Goal: Transaction & Acquisition: Book appointment/travel/reservation

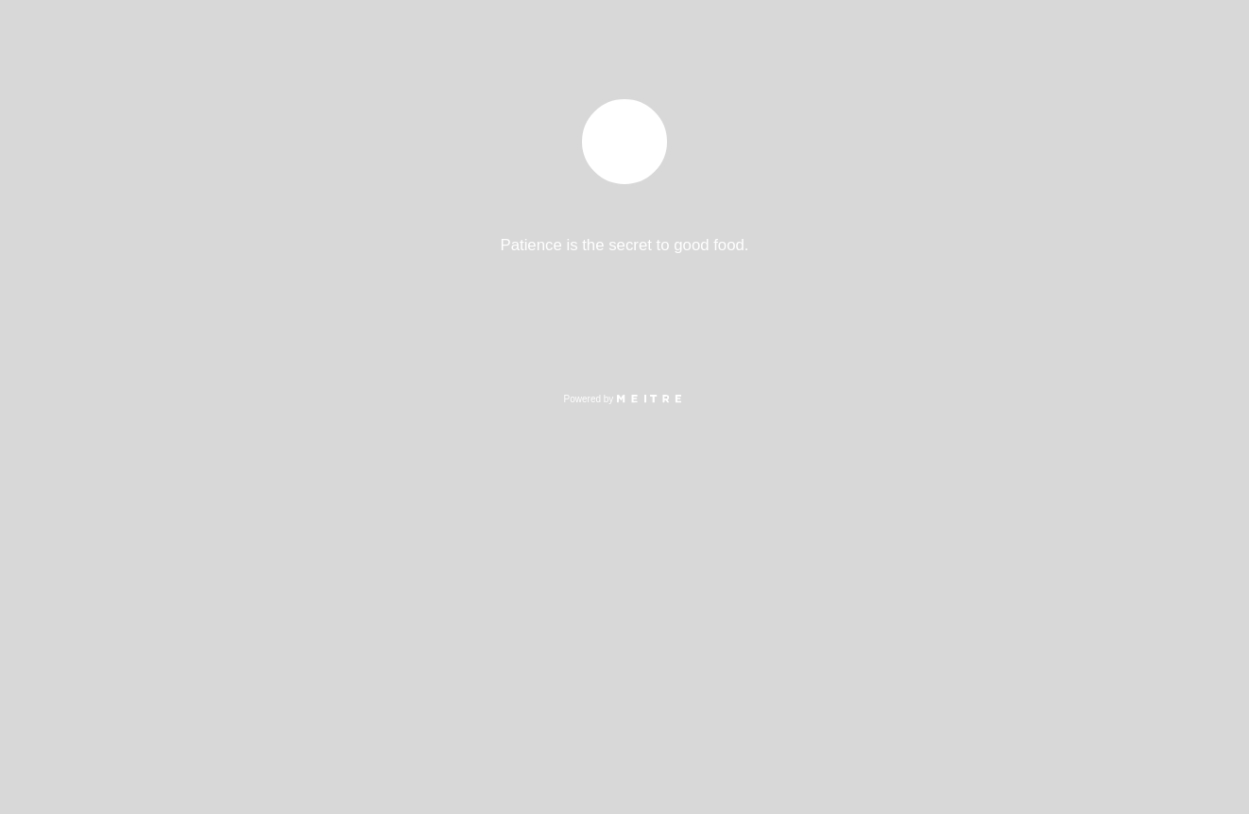
select select "es"
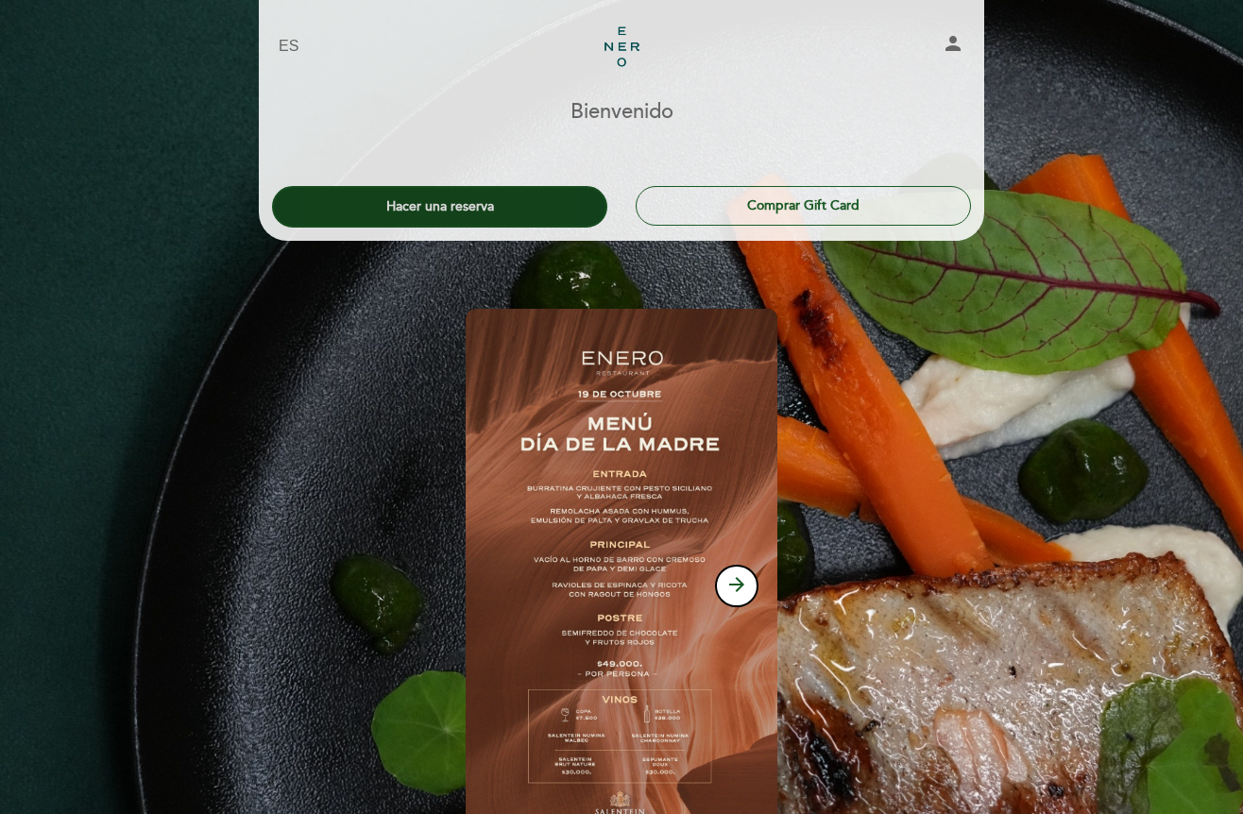
click at [523, 215] on button "Hacer una reserva" at bounding box center [439, 207] width 335 height 42
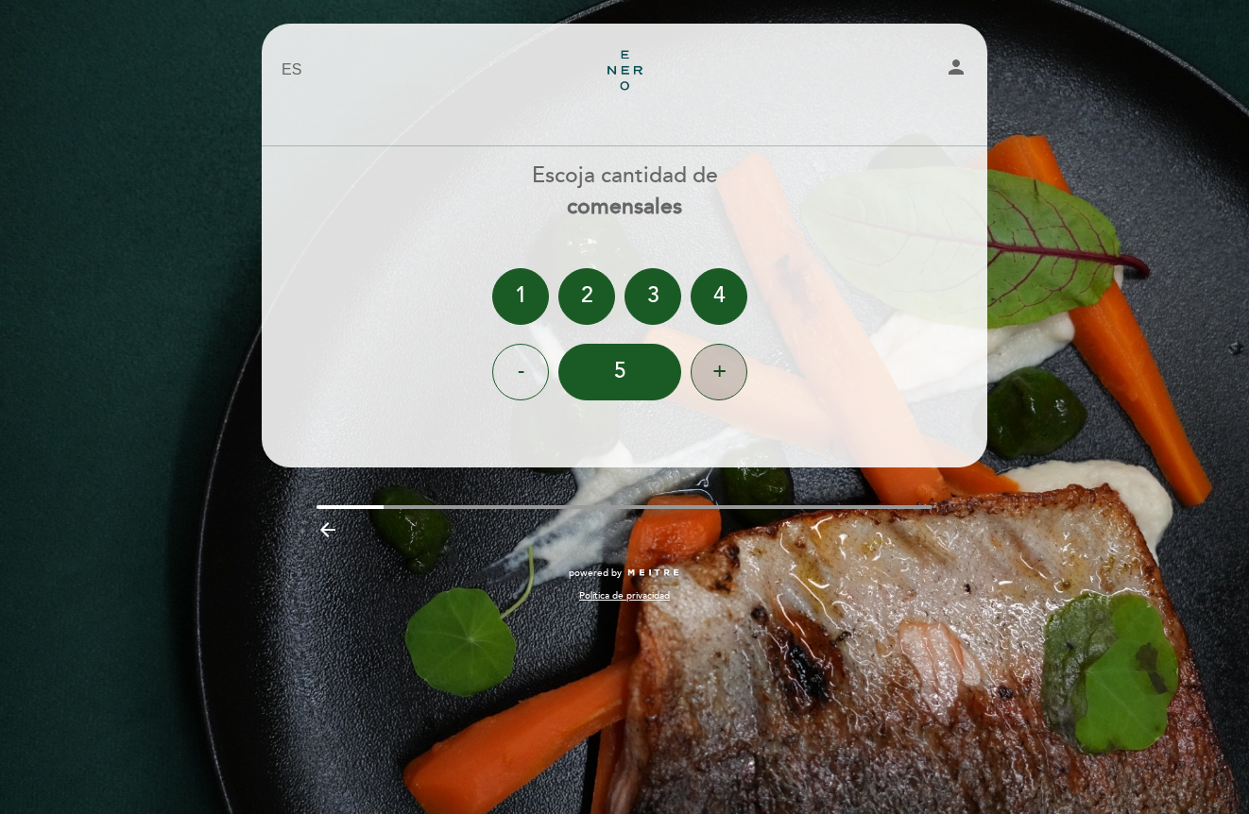
click at [709, 385] on div "+" at bounding box center [719, 372] width 57 height 57
click at [710, 385] on div "+" at bounding box center [719, 372] width 57 height 57
click at [647, 381] on div "7" at bounding box center [619, 372] width 123 height 57
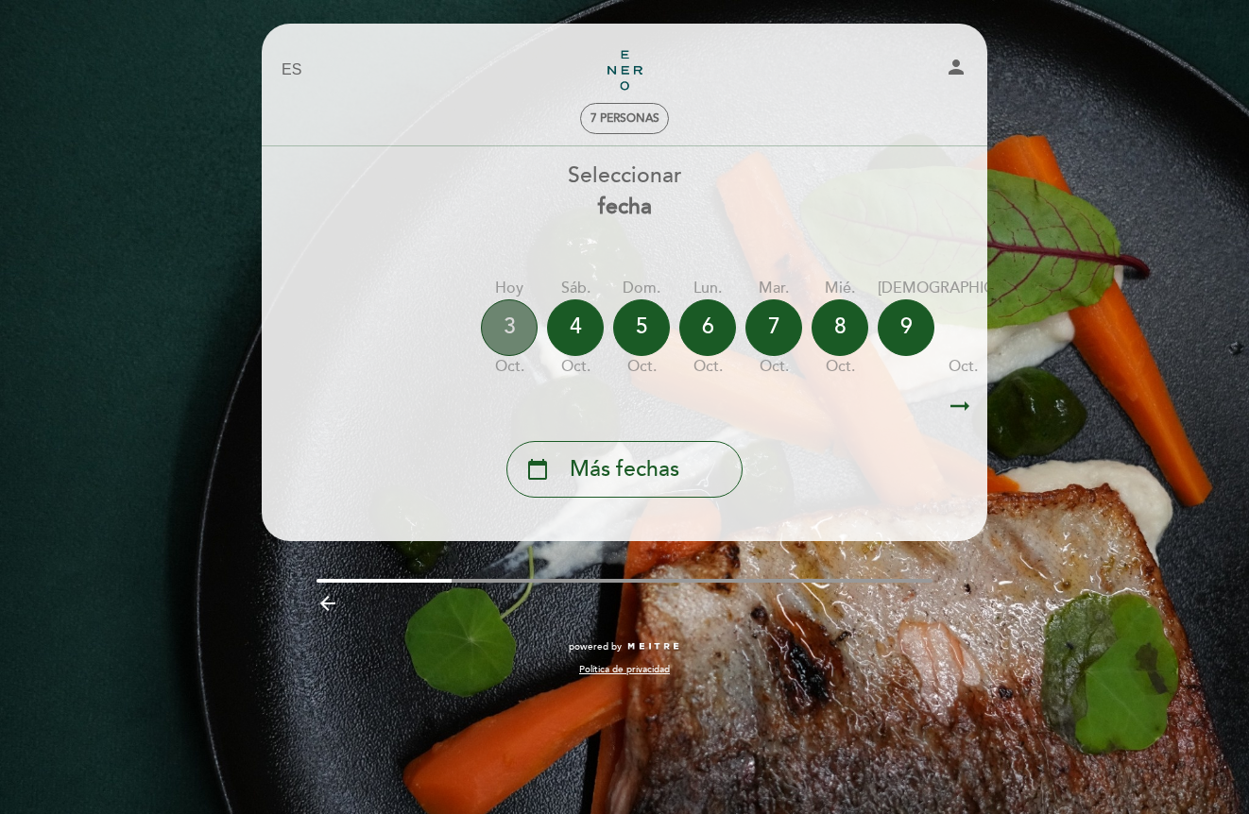
click at [522, 327] on div "3" at bounding box center [509, 327] width 57 height 57
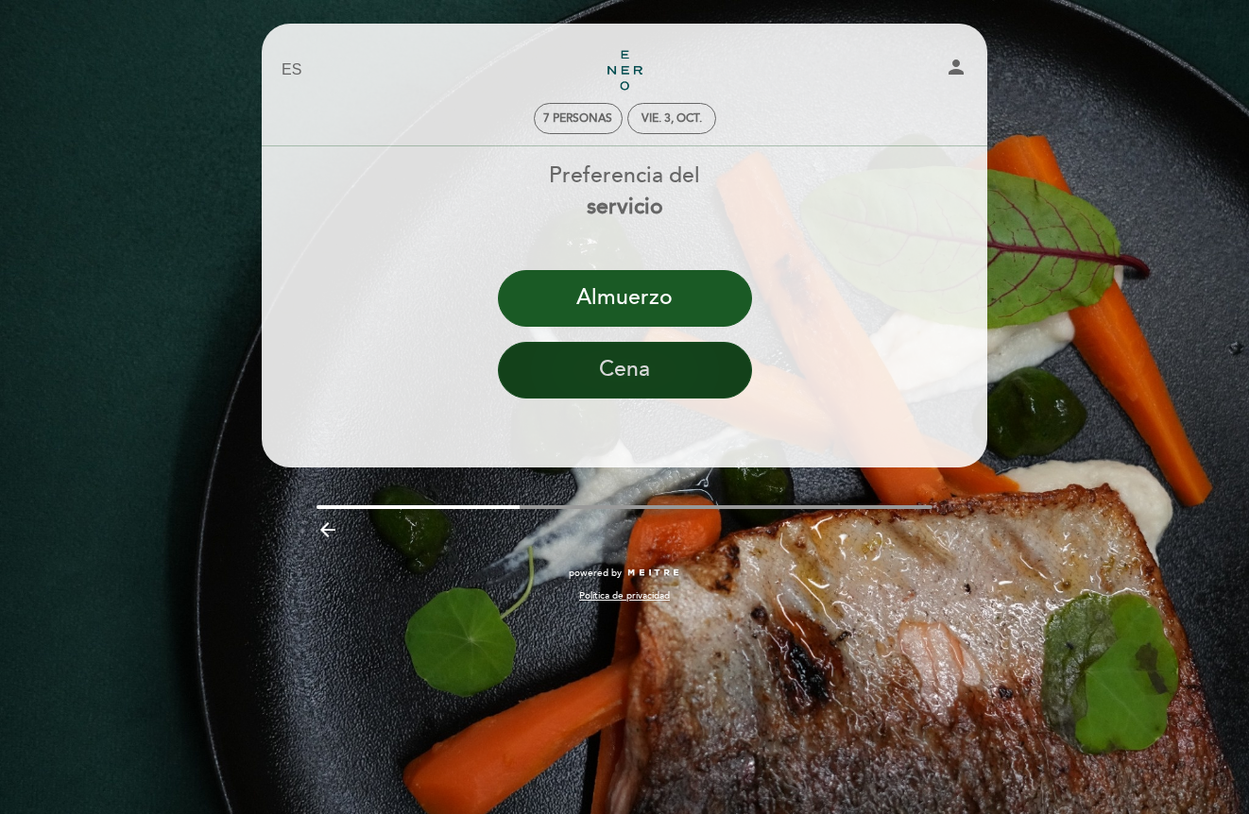
click at [626, 349] on button "Cena" at bounding box center [625, 370] width 254 height 57
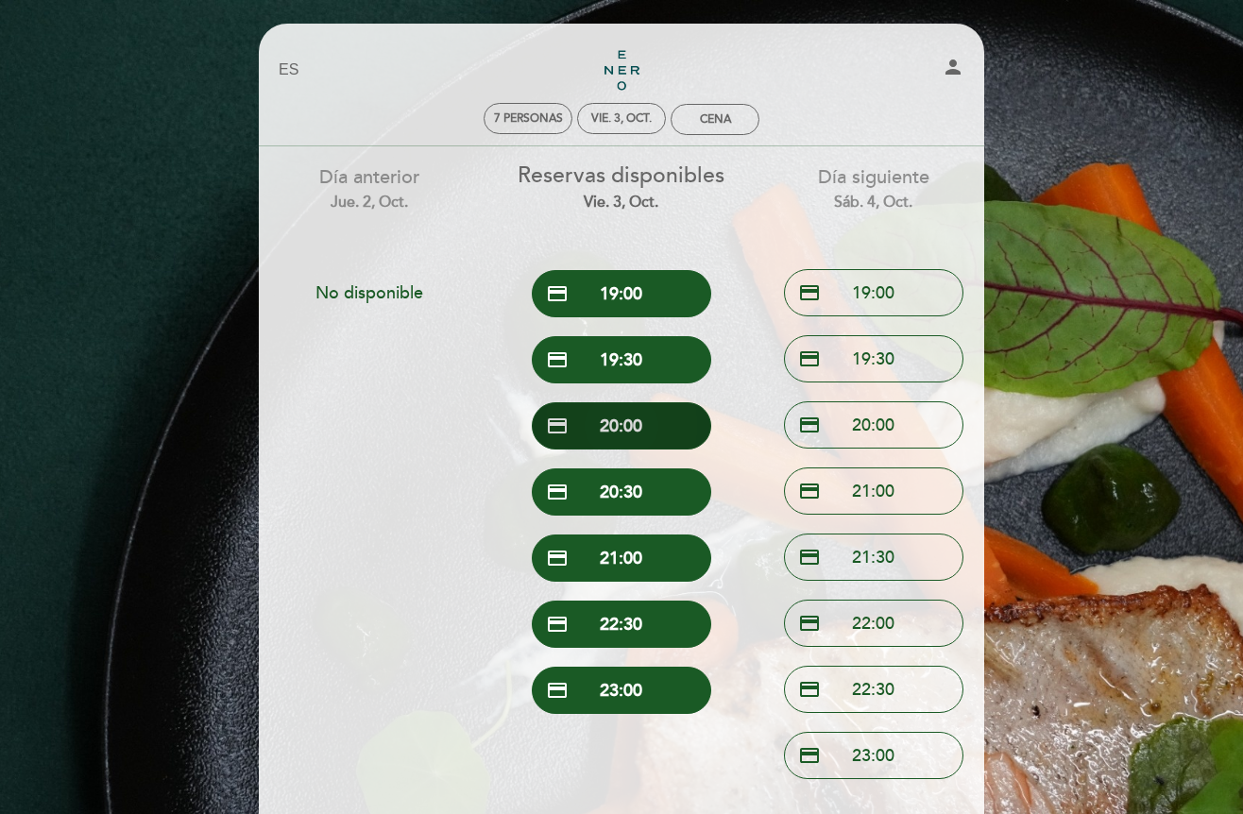
scroll to position [94, 0]
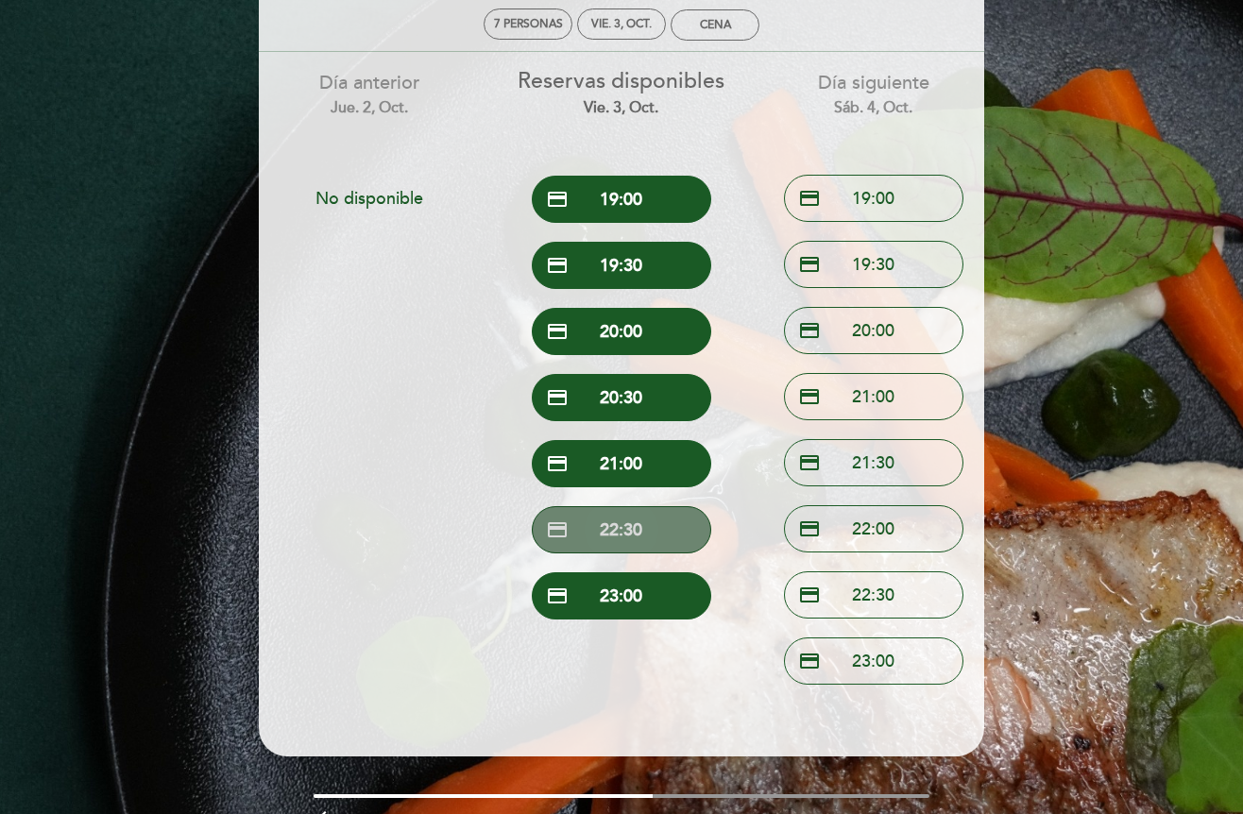
click at [635, 534] on button "credit_card 22:30" at bounding box center [622, 529] width 180 height 47
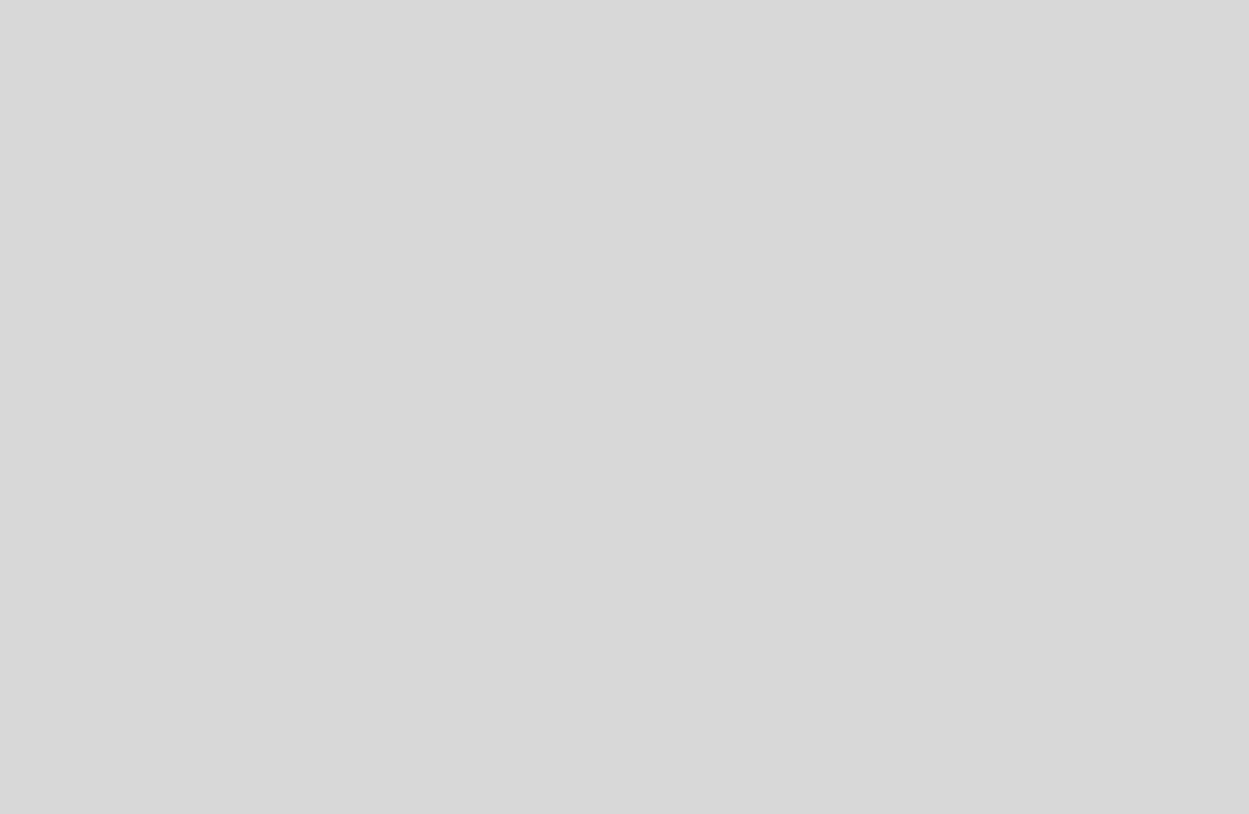
select select "es"
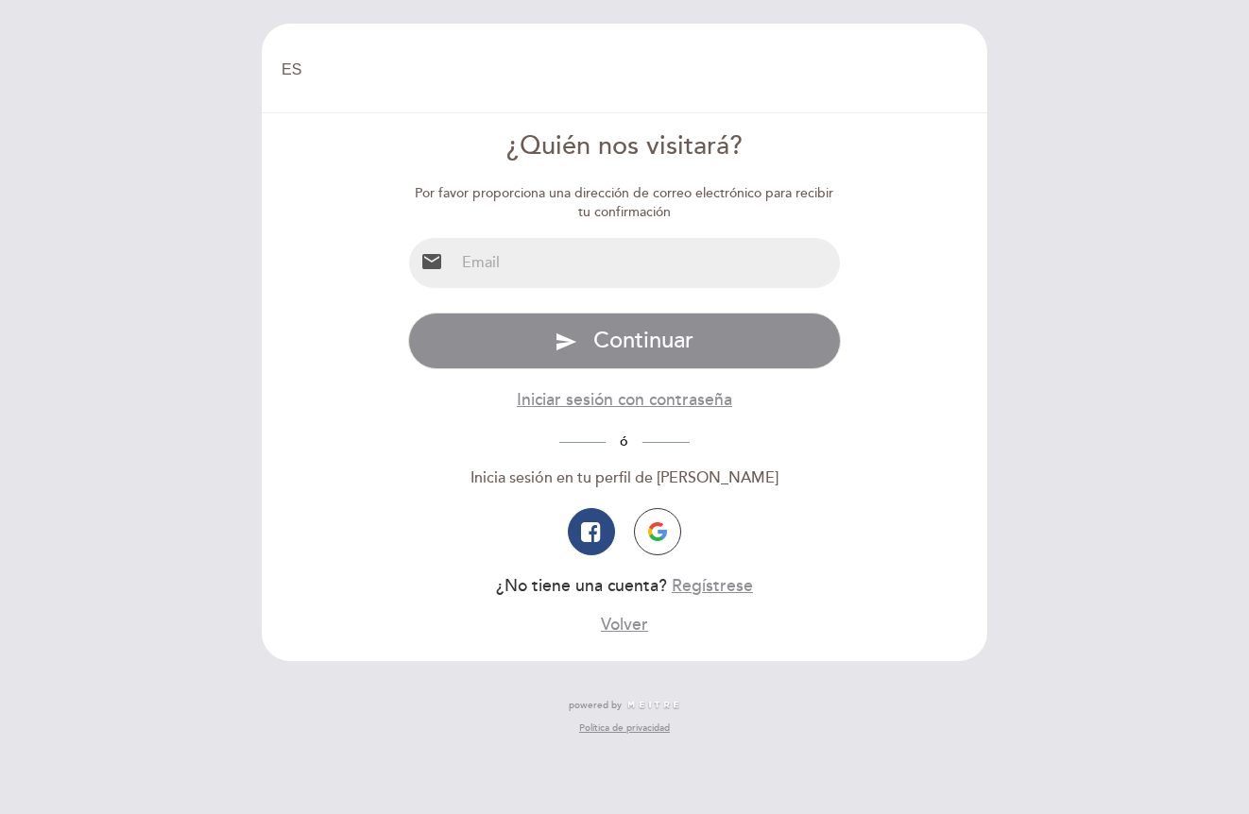
click at [608, 262] on input "email" at bounding box center [647, 263] width 386 height 50
click at [394, 498] on form "¿Quién nos visitará? Por favor proporciona una dirección de correo electrónico …" at bounding box center [624, 382] width 699 height 508
click at [669, 538] on button "button" at bounding box center [657, 531] width 47 height 47
